Goal: Check status: Check status

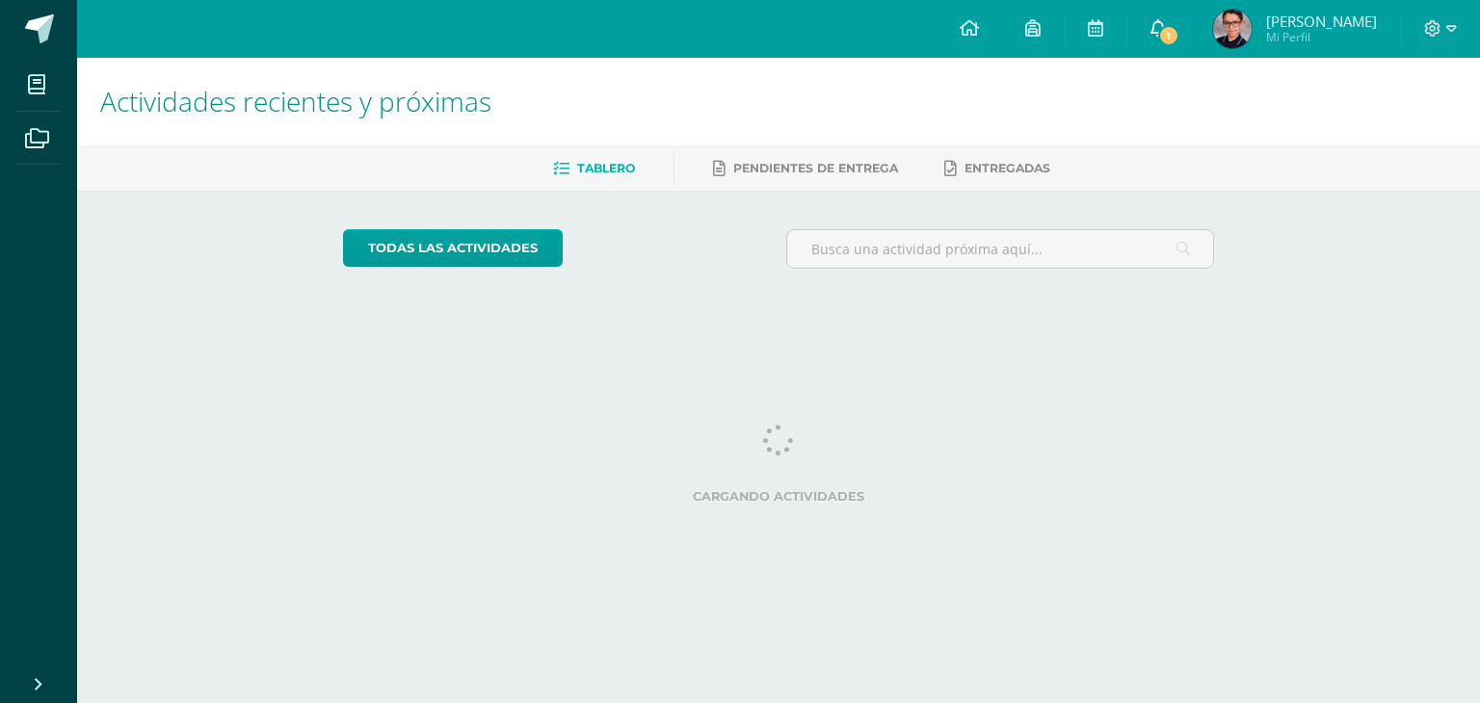
click at [1166, 31] on icon at bounding box center [1157, 27] width 15 height 17
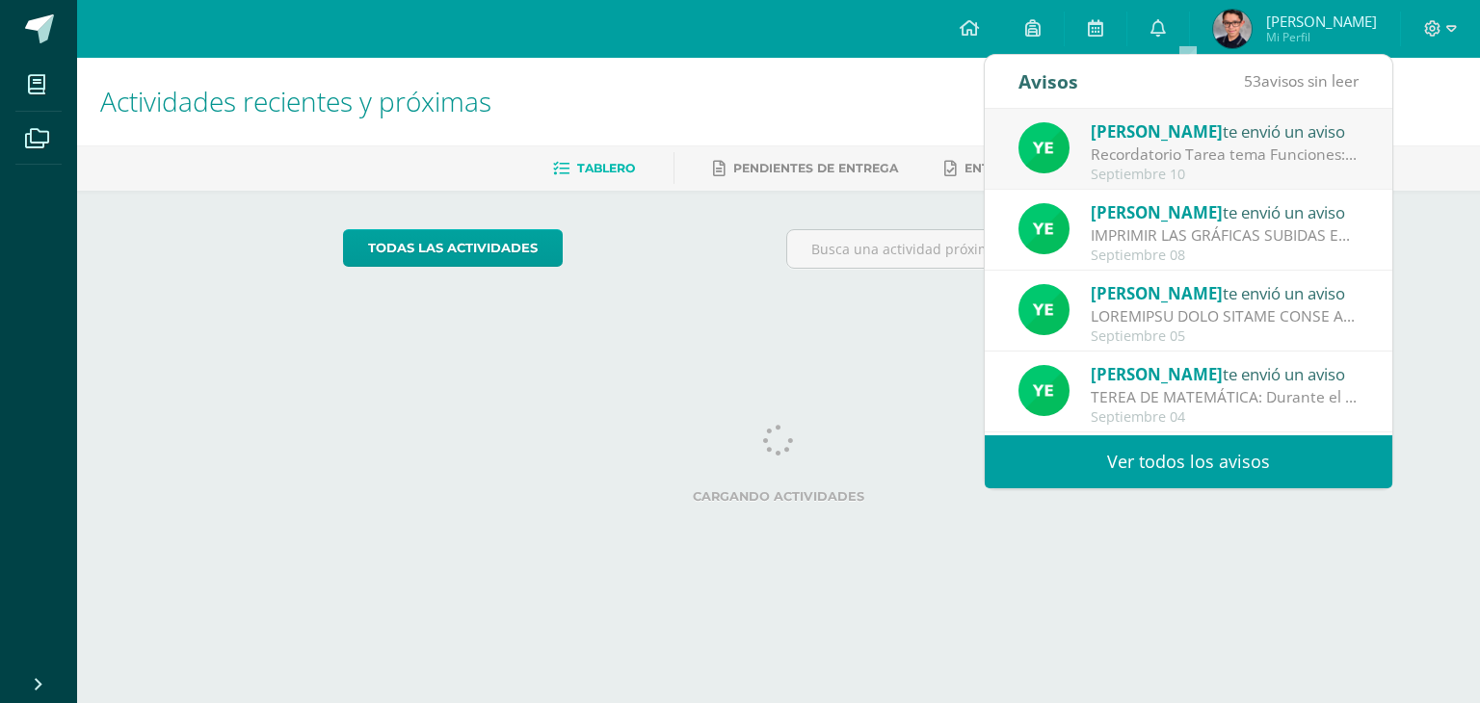
click at [1316, 33] on span "Mi Perfil" at bounding box center [1321, 37] width 111 height 16
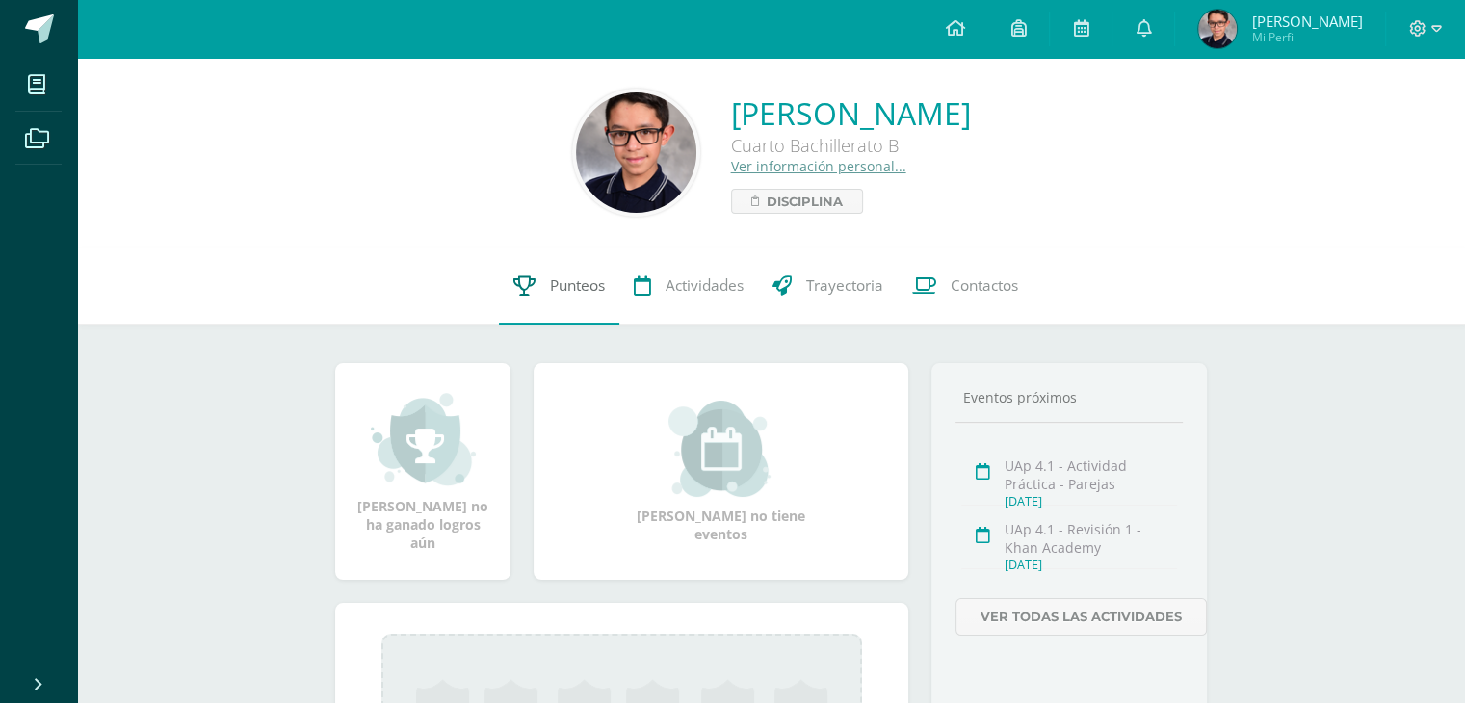
click at [539, 290] on link "Punteos" at bounding box center [559, 286] width 120 height 77
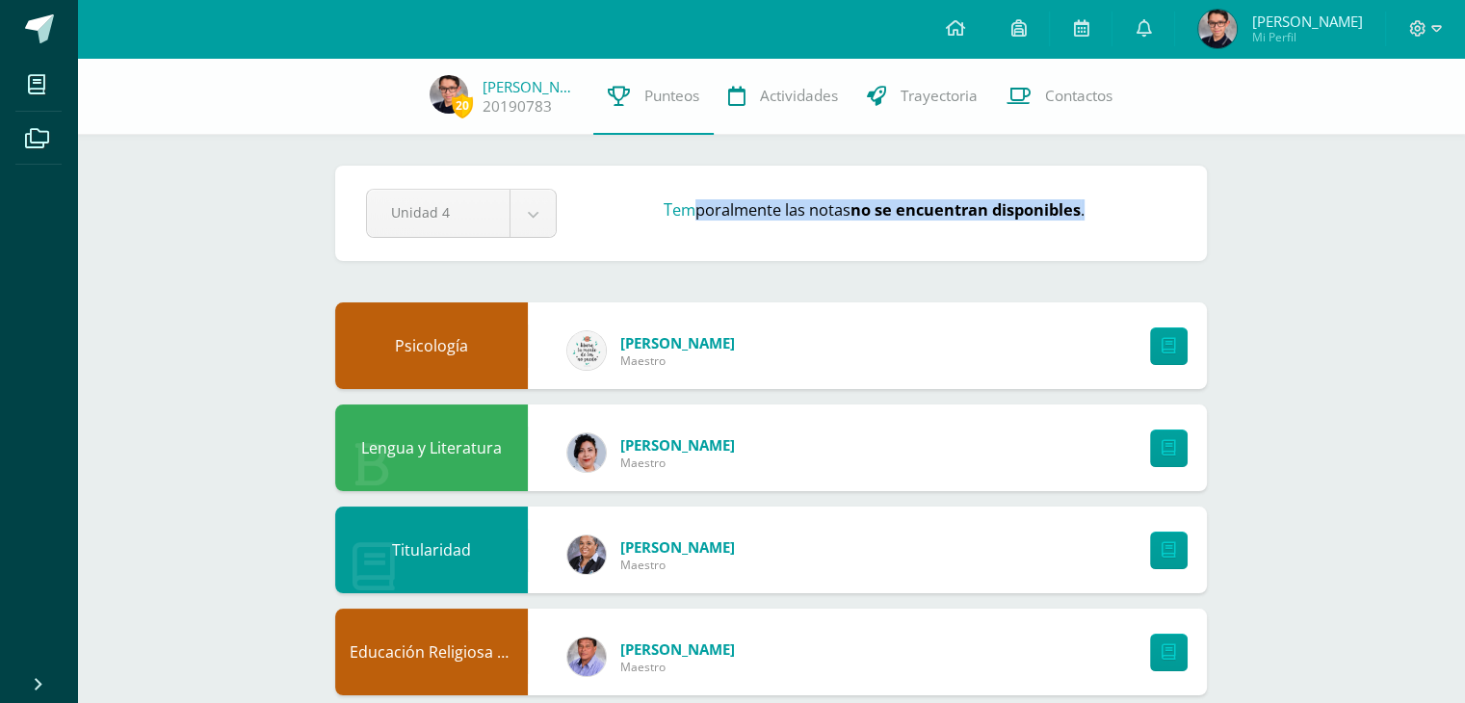
drag, startPoint x: 691, startPoint y: 223, endPoint x: 1008, endPoint y: 221, distance: 316.9
click at [1090, 225] on div "Temporalmente las notas no se encuentran disponibles ." at bounding box center [873, 213] width 619 height 29
drag, startPoint x: 608, startPoint y: 226, endPoint x: 880, endPoint y: 232, distance: 272.7
click at [858, 232] on div "Unidad 4 Unidad 1 Unidad 2 Unidad 3 Unidad 4 Temporalmente las notas no se encu…" at bounding box center [771, 213] width 826 height 49
drag, startPoint x: 880, startPoint y: 232, endPoint x: 687, endPoint y: 216, distance: 194.3
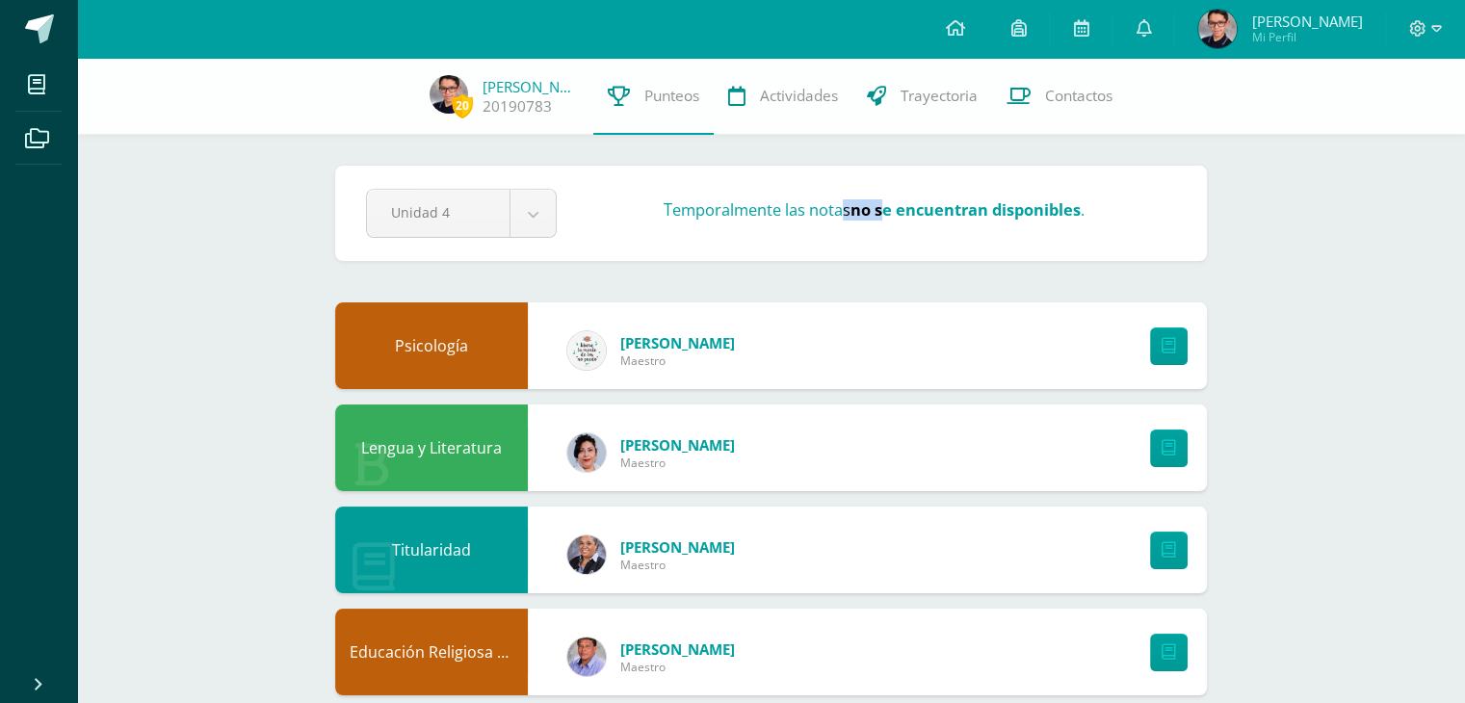
click at [800, 219] on div "Unidad 4 Unidad 1 Unidad 2 Unidad 3 Unidad 4 Temporalmente las notas no se encu…" at bounding box center [771, 213] width 826 height 49
drag, startPoint x: 645, startPoint y: 216, endPoint x: 1244, endPoint y: 222, distance: 598.2
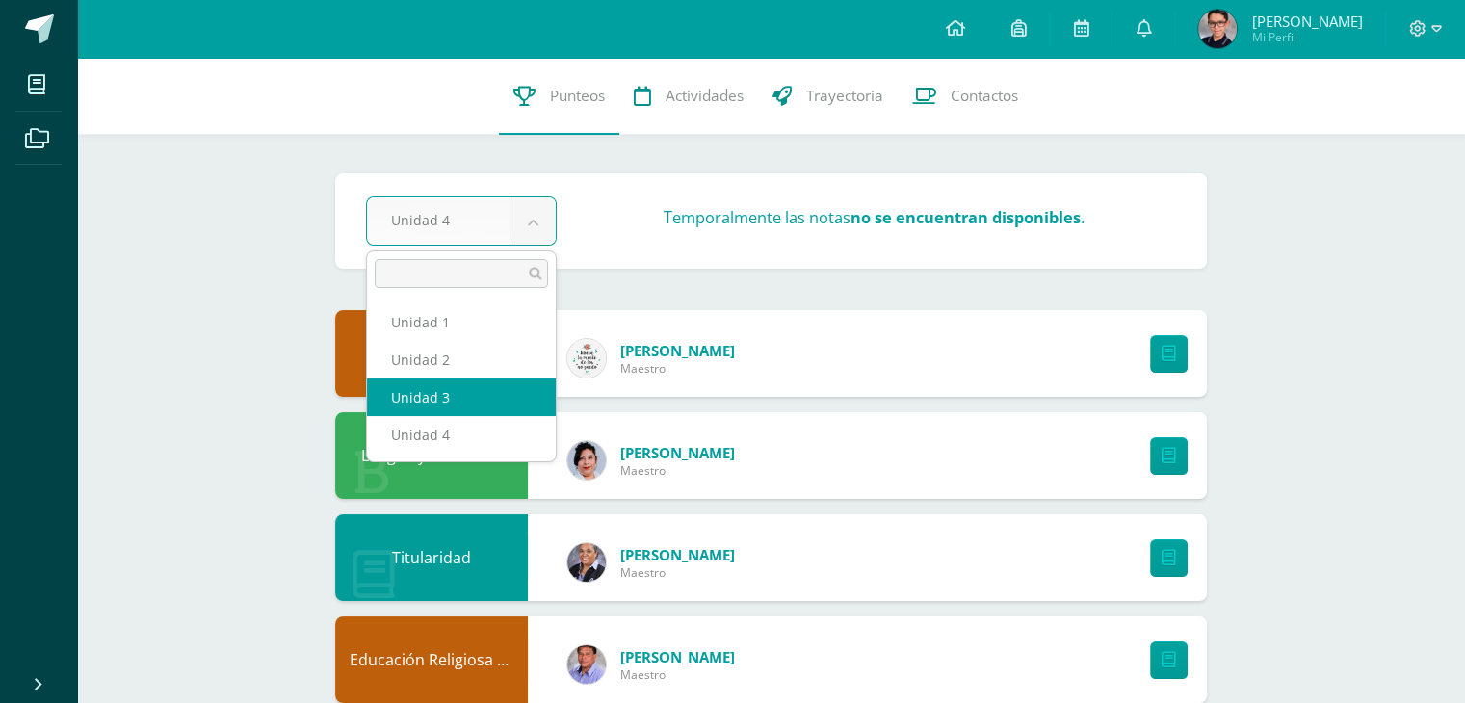
select select "Unidad 3"
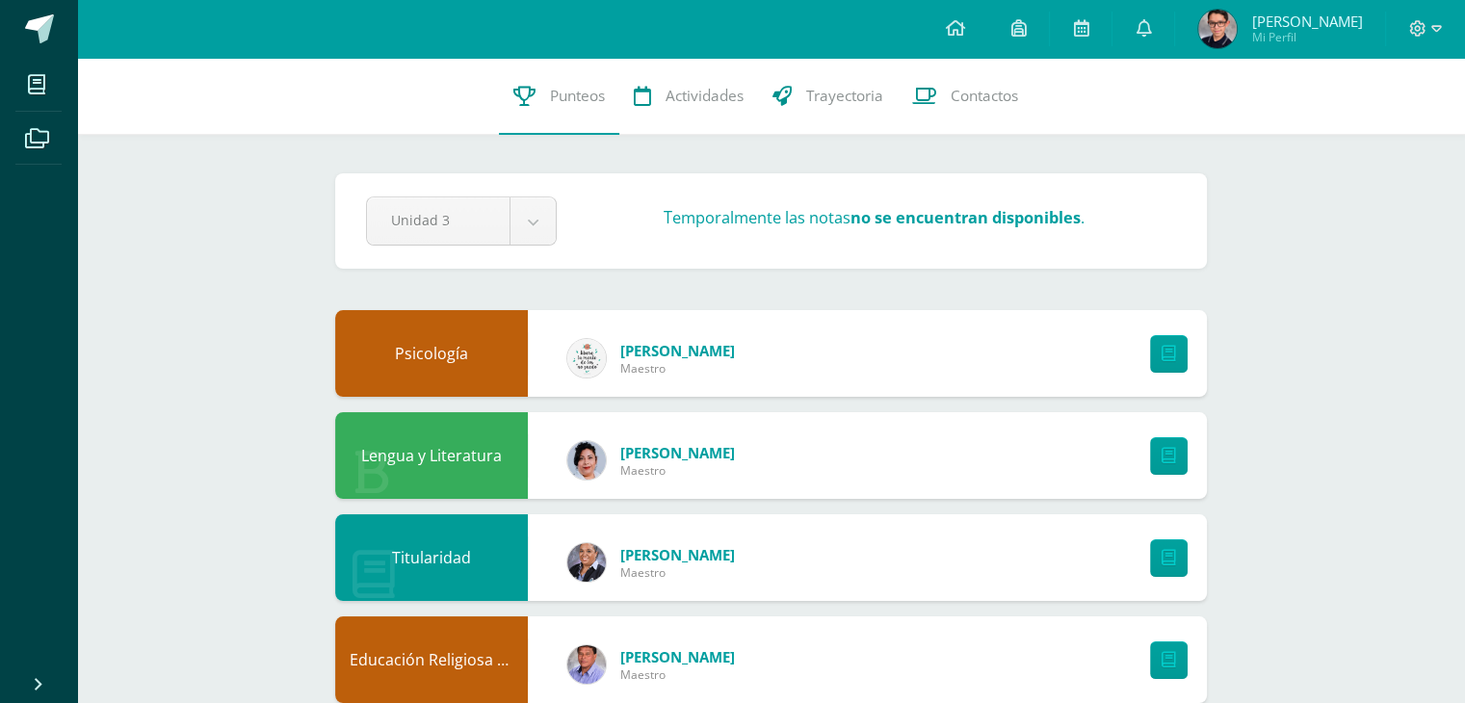
drag, startPoint x: 743, startPoint y: 199, endPoint x: 983, endPoint y: 246, distance: 244.3
